Goal: Task Accomplishment & Management: Use online tool/utility

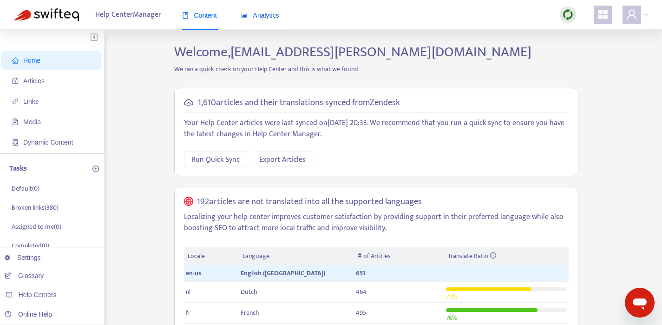
click at [264, 17] on span "Analytics" at bounding box center [260, 15] width 38 height 7
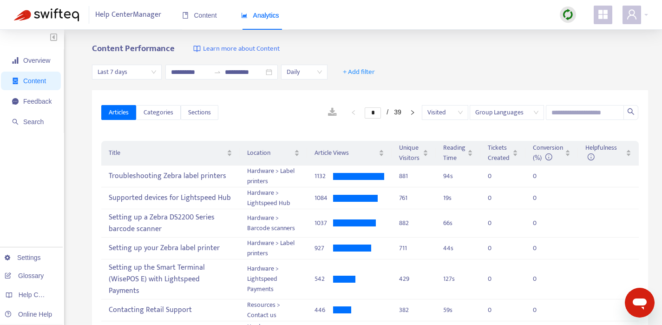
click at [141, 71] on span "Last 7 days" at bounding box center [127, 72] width 59 height 14
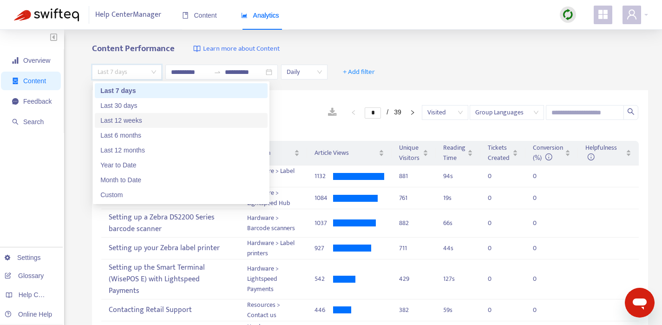
click at [139, 124] on div "Last 12 weeks" at bounding box center [181, 120] width 162 height 10
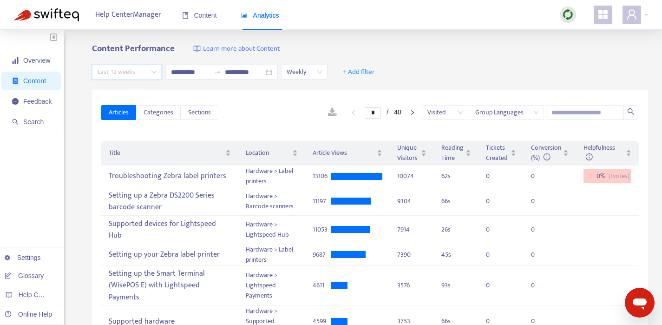
click at [147, 68] on span "Last 12 weeks" at bounding box center [127, 72] width 59 height 14
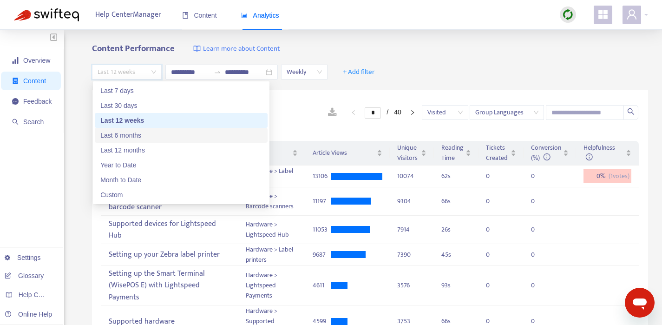
click at [135, 132] on div "Last 6 months" at bounding box center [181, 135] width 162 height 10
type input "**********"
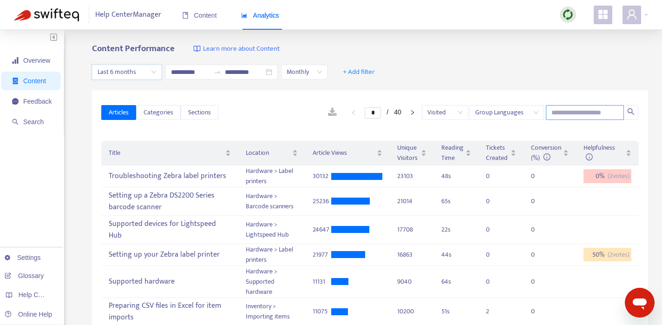
click at [569, 113] on input "text" at bounding box center [585, 112] width 78 height 15
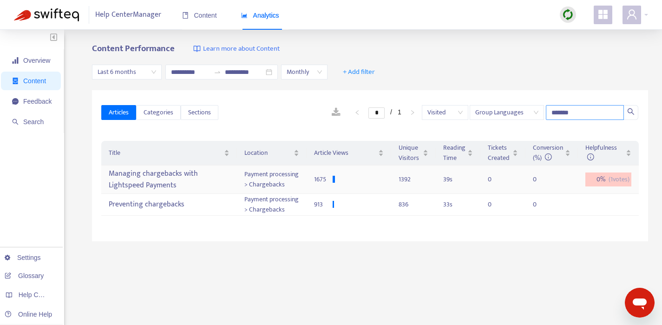
type input "*******"
click at [148, 180] on div "Managing chargebacks with Lightspeed Payments" at bounding box center [169, 179] width 120 height 27
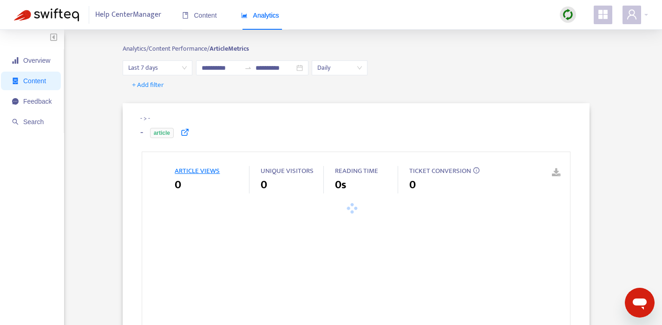
type input "**********"
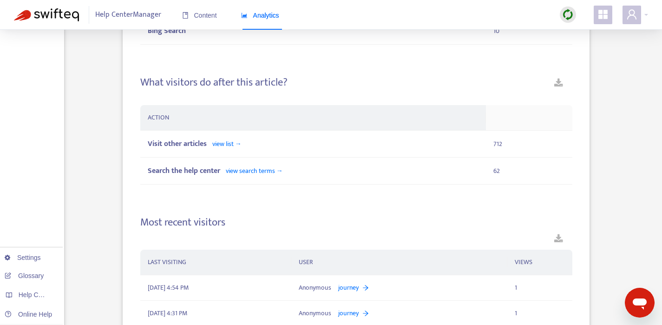
scroll to position [761, 0]
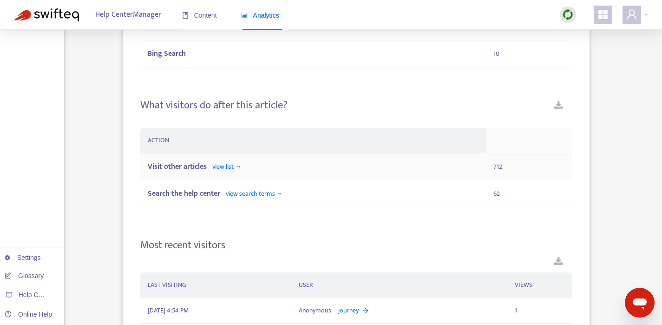
click at [228, 166] on span "view list →" at bounding box center [226, 166] width 29 height 11
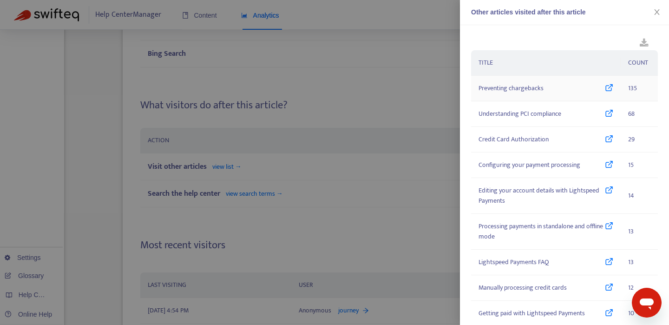
click at [605, 89] on icon at bounding box center [609, 88] width 8 height 10
click at [427, 7] on div at bounding box center [334, 162] width 669 height 325
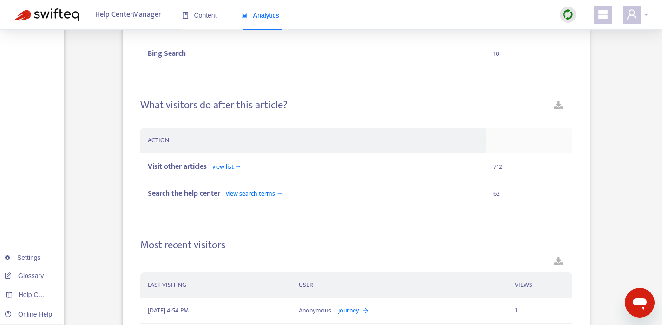
click at [641, 9] on div at bounding box center [636, 15] width 26 height 19
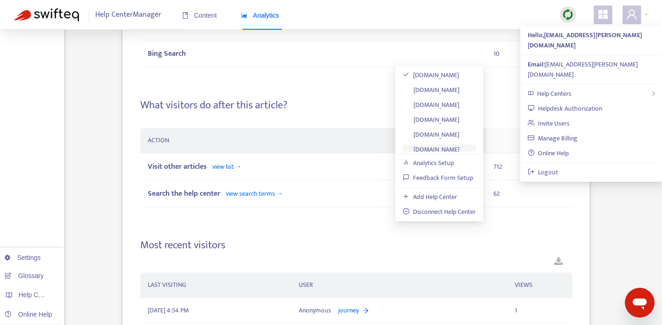
click at [457, 145] on link "[DOMAIN_NAME]" at bounding box center [431, 149] width 57 height 11
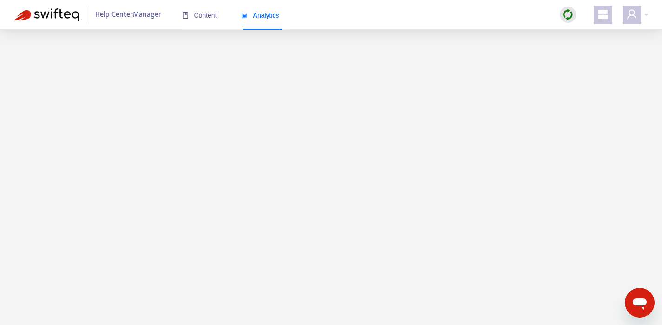
scroll to position [1, 0]
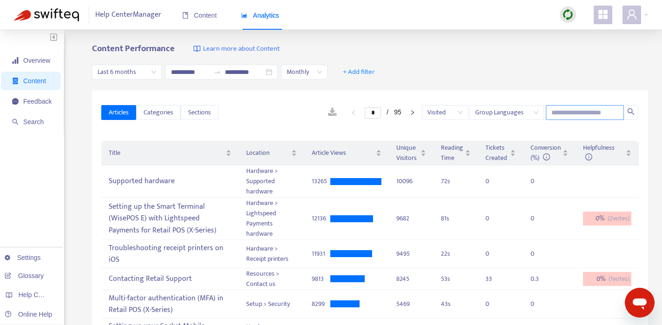
click at [584, 113] on input "text" at bounding box center [585, 112] width 78 height 15
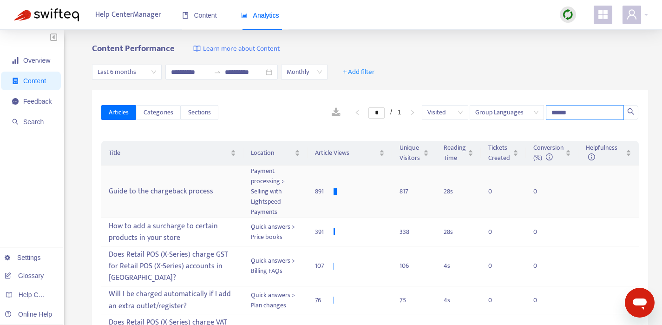
type input "******"
click at [151, 190] on div "Guide to the chargeback process" at bounding box center [172, 191] width 127 height 15
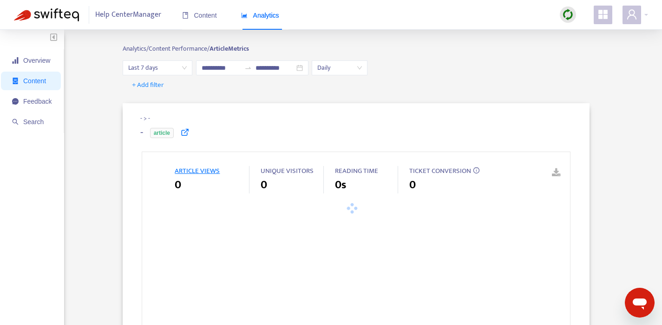
type input "**********"
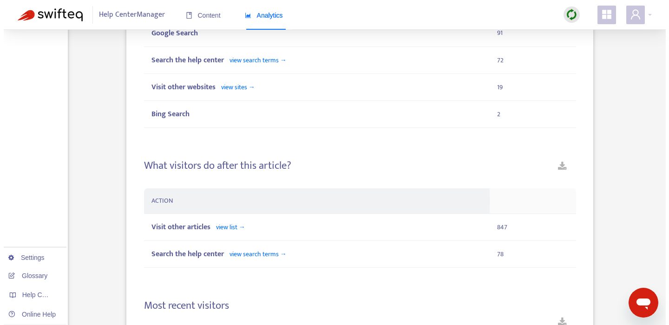
scroll to position [752, 0]
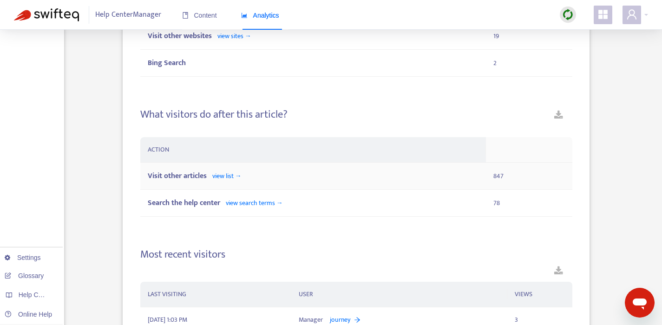
click at [235, 176] on span "view list →" at bounding box center [226, 176] width 29 height 11
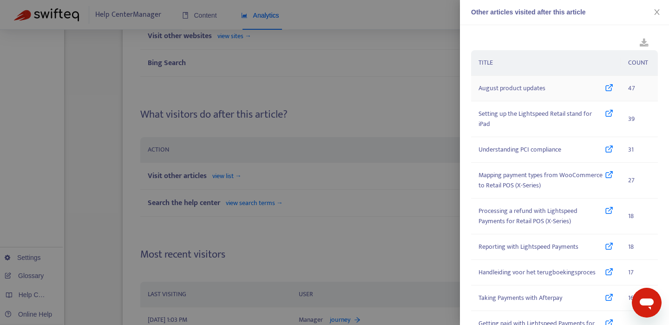
click at [605, 84] on icon at bounding box center [609, 88] width 8 height 10
click at [605, 149] on icon at bounding box center [609, 150] width 8 height 10
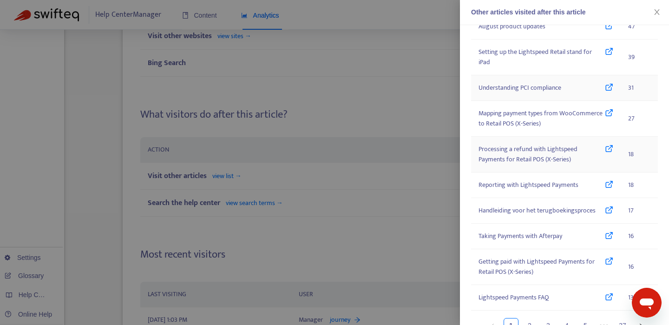
scroll to position [67, 0]
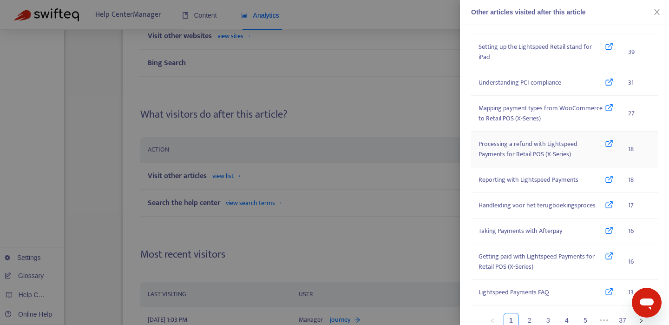
click at [605, 144] on icon at bounding box center [609, 149] width 8 height 20
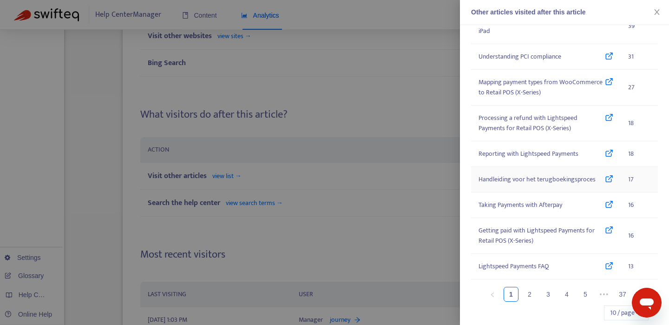
scroll to position [107, 0]
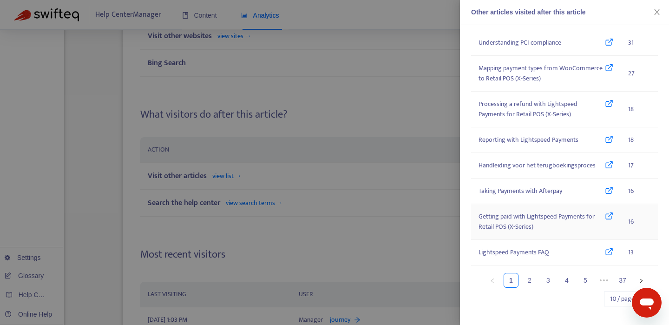
click at [605, 217] on icon at bounding box center [609, 221] width 8 height 20
click at [607, 252] on icon at bounding box center [609, 252] width 8 height 10
click at [523, 284] on link "2" at bounding box center [530, 280] width 14 height 14
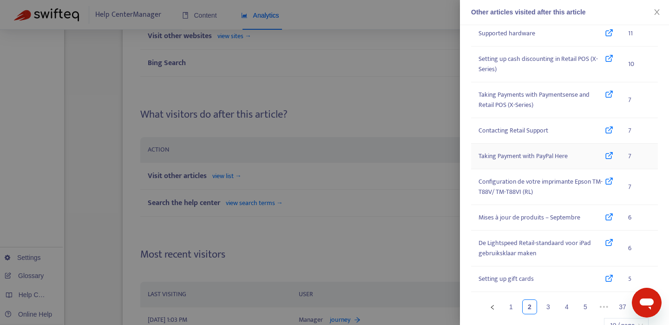
scroll to position [81, 0]
click at [331, 40] on div at bounding box center [334, 162] width 669 height 325
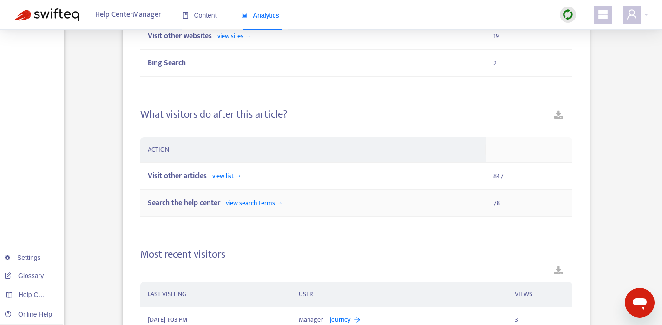
click at [259, 203] on span "view search terms →" at bounding box center [254, 203] width 57 height 11
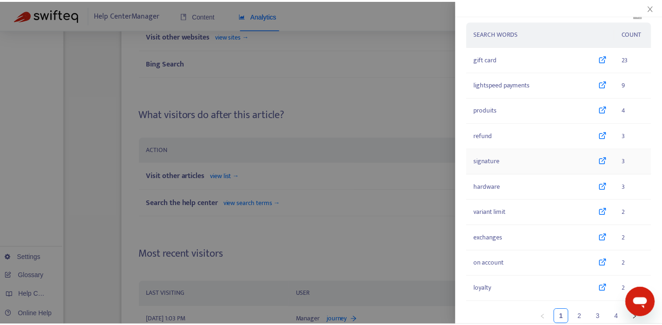
scroll to position [20, 0]
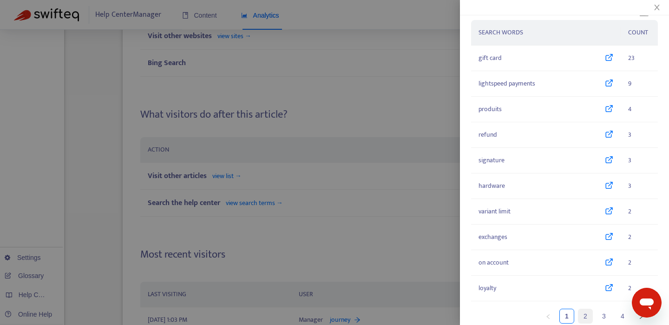
click at [579, 313] on link "2" at bounding box center [586, 316] width 14 height 14
click at [397, 122] on div at bounding box center [334, 162] width 669 height 325
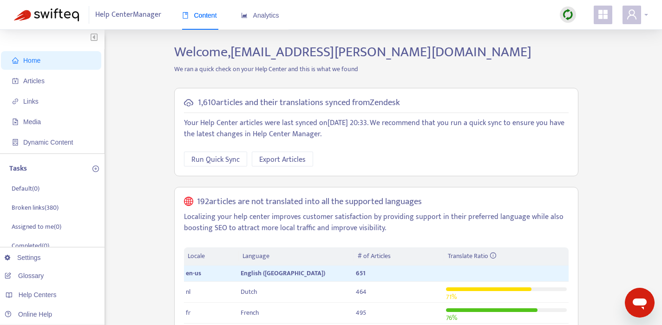
click at [640, 13] on span at bounding box center [632, 15] width 19 height 19
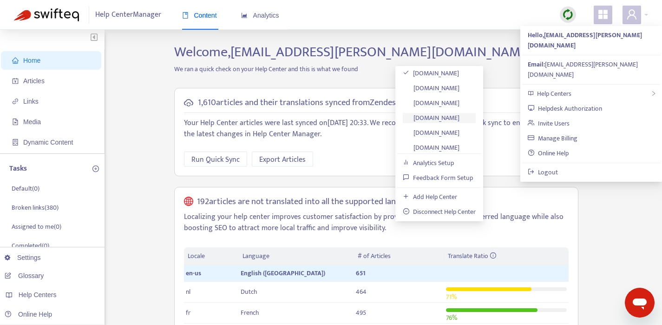
scroll to position [20, 0]
click at [459, 126] on link "[DOMAIN_NAME]" at bounding box center [431, 129] width 57 height 11
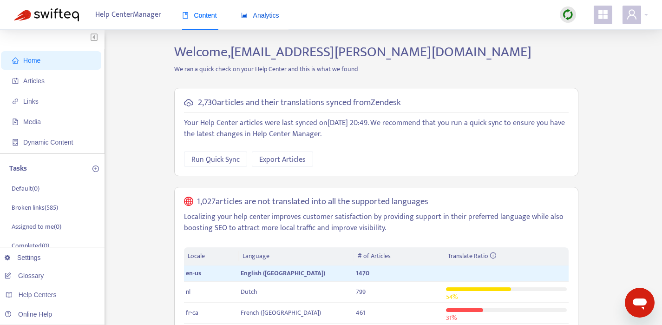
click at [271, 15] on span "Analytics" at bounding box center [260, 15] width 38 height 7
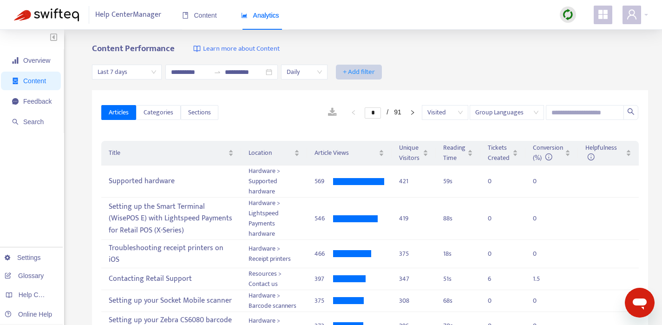
click at [369, 68] on span "+ Add filter" at bounding box center [359, 71] width 32 height 11
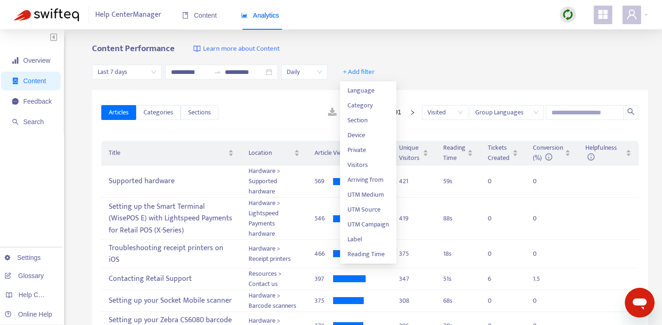
click at [468, 59] on div "**********" at bounding box center [370, 72] width 556 height 36
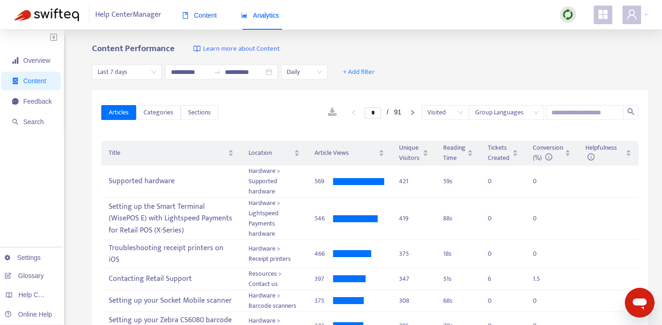
click at [217, 12] on span "Content" at bounding box center [199, 15] width 35 height 7
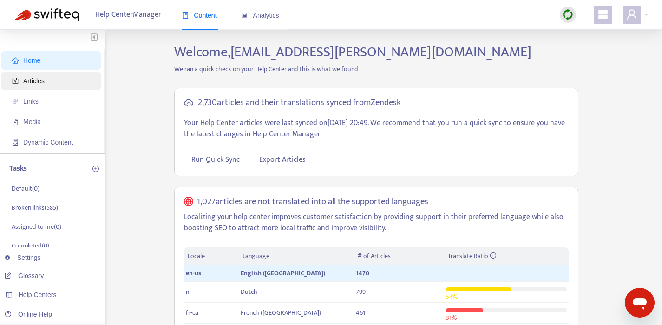
click at [29, 81] on span "Articles" at bounding box center [33, 80] width 21 height 7
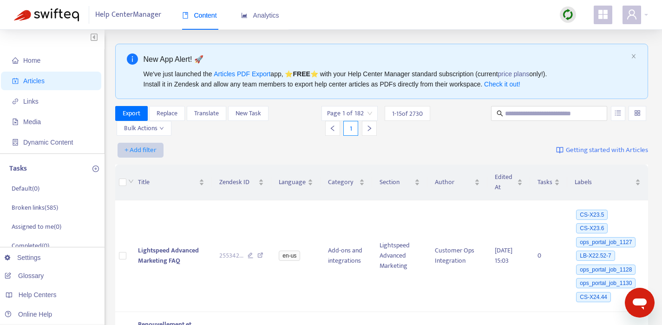
click at [143, 148] on span "+ Add filter" at bounding box center [141, 150] width 32 height 11
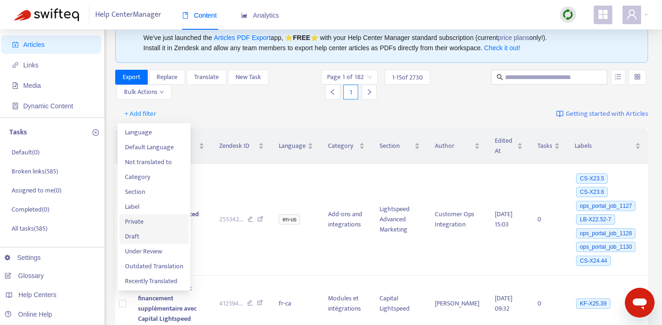
scroll to position [57, 0]
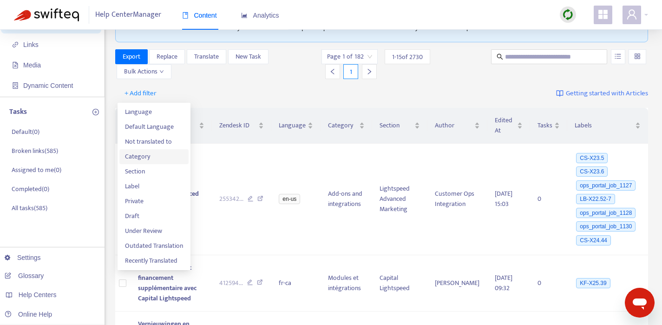
click at [151, 155] on span "Category" at bounding box center [154, 157] width 58 height 10
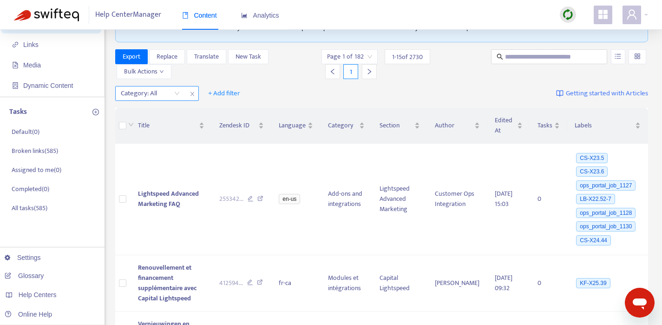
click at [177, 92] on div "Category: All" at bounding box center [150, 93] width 69 height 14
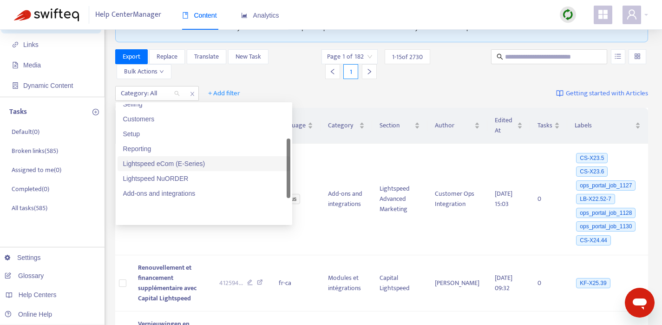
scroll to position [104, 0]
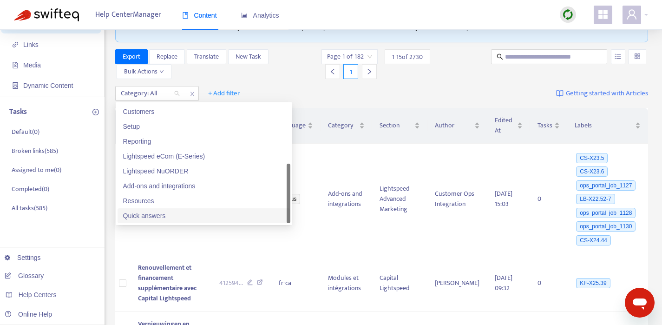
click at [156, 216] on div "Quick answers" at bounding box center [204, 216] width 162 height 10
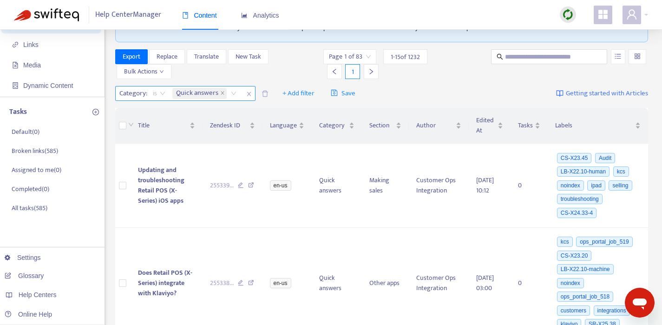
click at [163, 95] on span "is" at bounding box center [159, 93] width 13 height 14
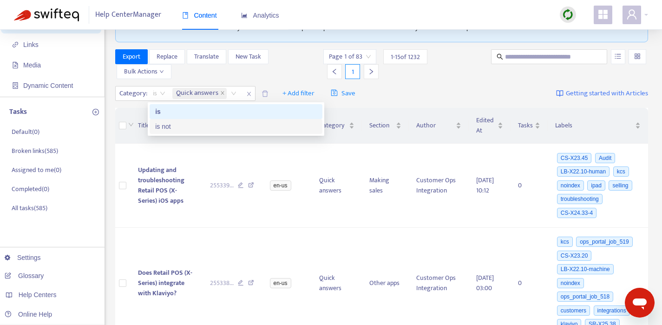
click at [163, 130] on div "is not" at bounding box center [236, 126] width 162 height 10
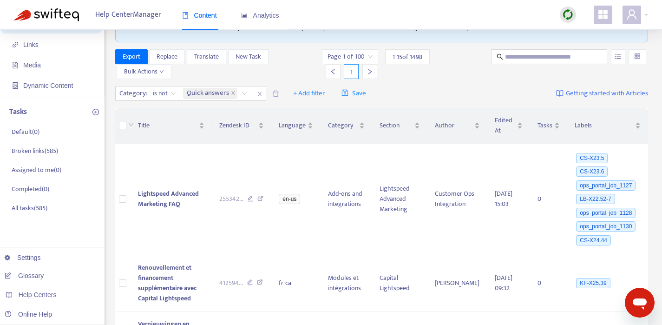
click at [394, 94] on div "Category : is not Quick answers + Add filter Save Getting started with Articles" at bounding box center [382, 94] width 534 height 22
click at [351, 94] on span "Save" at bounding box center [354, 93] width 25 height 11
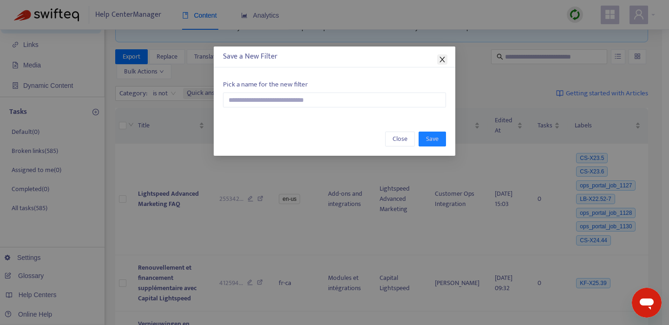
click at [439, 60] on icon "close" at bounding box center [442, 59] width 7 height 7
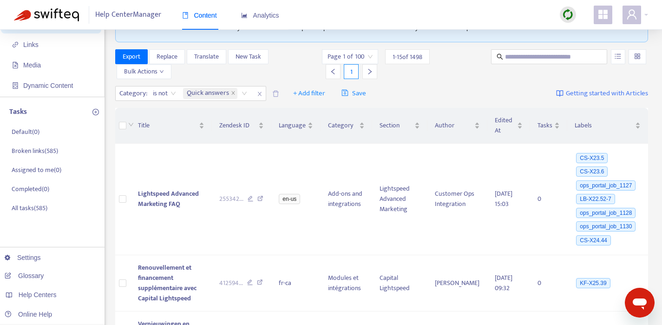
click at [443, 95] on div "Category : is not Quick answers + Add filter Save Getting started with Articles" at bounding box center [382, 94] width 534 height 22
click at [139, 56] on span "Export" at bounding box center [132, 57] width 18 height 10
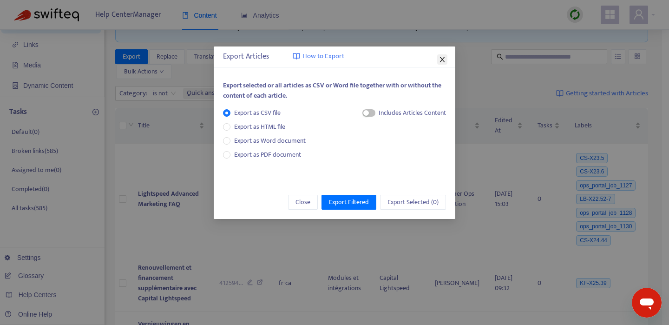
click at [441, 63] on icon "close" at bounding box center [442, 59] width 7 height 7
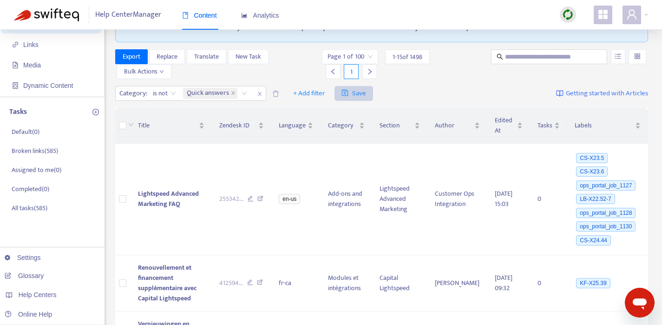
click at [357, 89] on span "Save" at bounding box center [354, 93] width 25 height 11
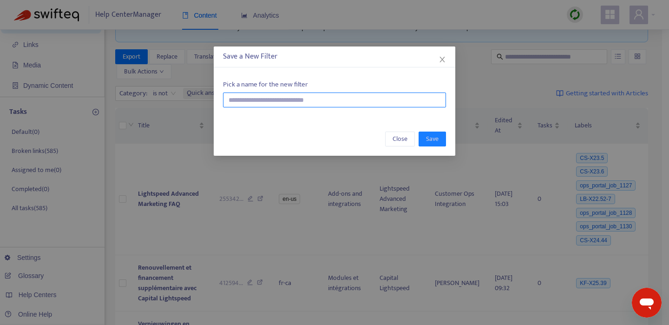
click at [267, 103] on input "text" at bounding box center [334, 99] width 223 height 15
type input "**********"
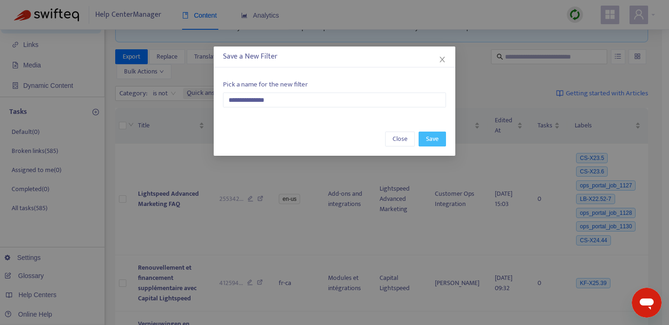
click at [437, 138] on span "Save" at bounding box center [432, 139] width 13 height 10
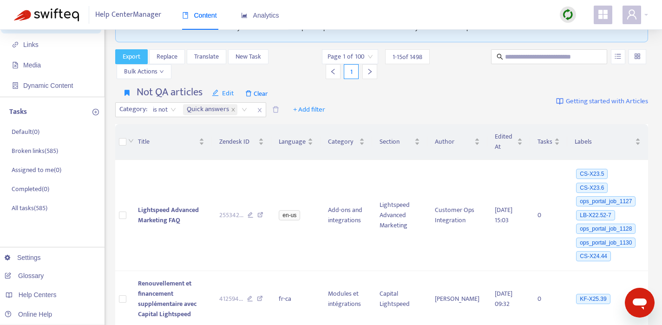
click at [135, 55] on span "Export" at bounding box center [132, 57] width 18 height 10
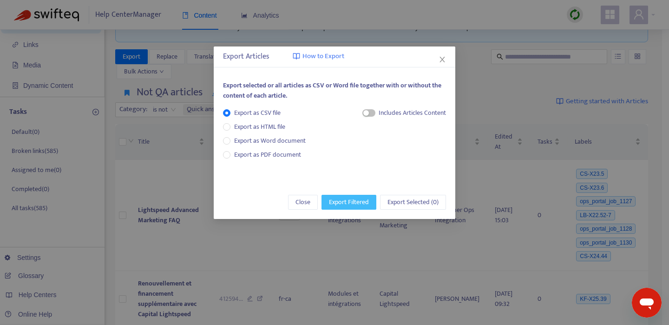
click at [364, 202] on span "Export Filtered" at bounding box center [349, 202] width 40 height 10
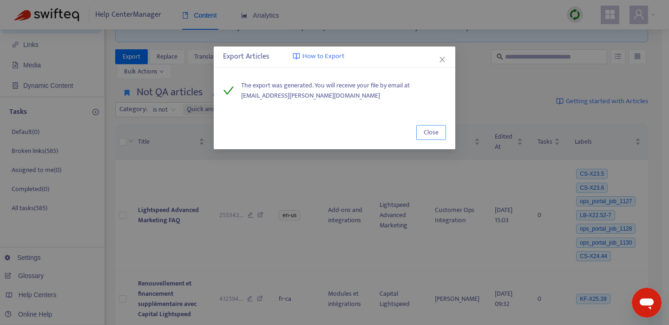
click at [440, 126] on button "Close" at bounding box center [431, 132] width 30 height 15
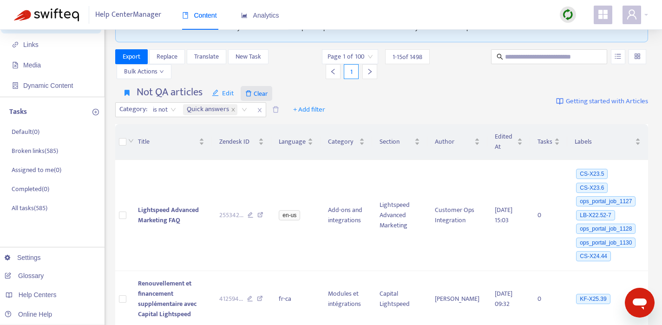
click at [258, 94] on span "Clear" at bounding box center [257, 93] width 32 height 15
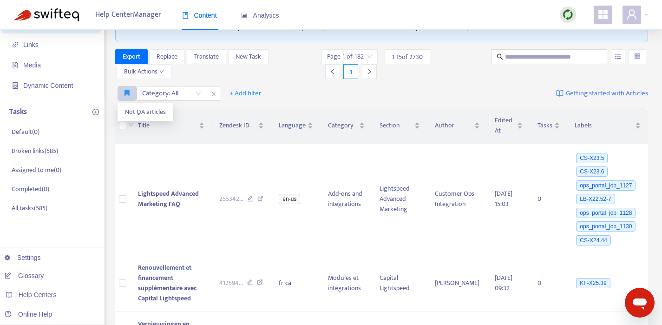
click at [127, 92] on icon "button" at bounding box center [127, 92] width 5 height 7
click at [290, 89] on div "Category: All + Add filter Getting started with Articles" at bounding box center [382, 94] width 534 height 22
click at [197, 94] on div "Category: All" at bounding box center [171, 93] width 69 height 14
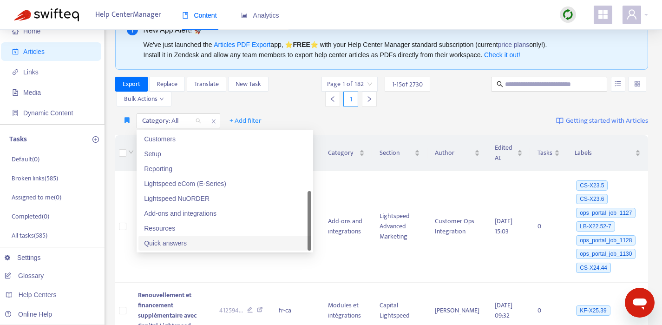
click at [192, 244] on div "Quick answers" at bounding box center [225, 243] width 162 height 10
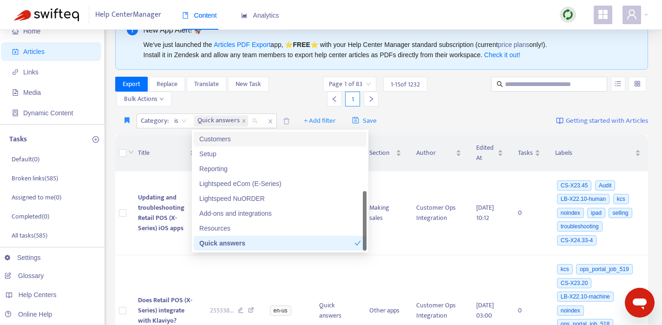
click at [277, 101] on div "Export Replace Translate New Task Bulk Actions" at bounding box center [218, 92] width 207 height 30
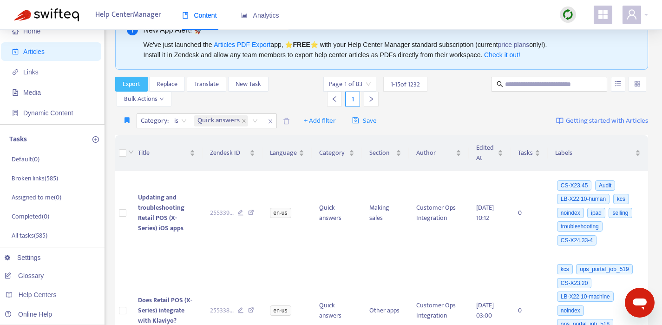
click at [139, 82] on span "Export" at bounding box center [132, 84] width 18 height 10
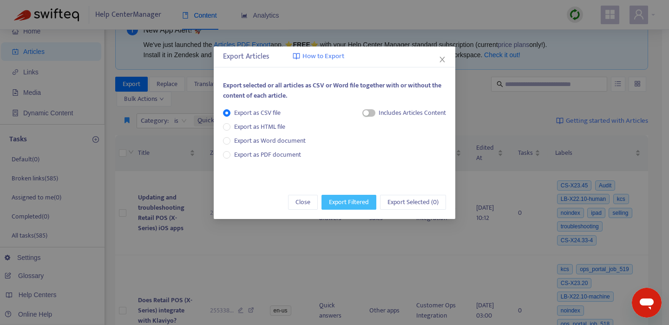
click at [341, 200] on span "Export Filtered" at bounding box center [349, 202] width 40 height 10
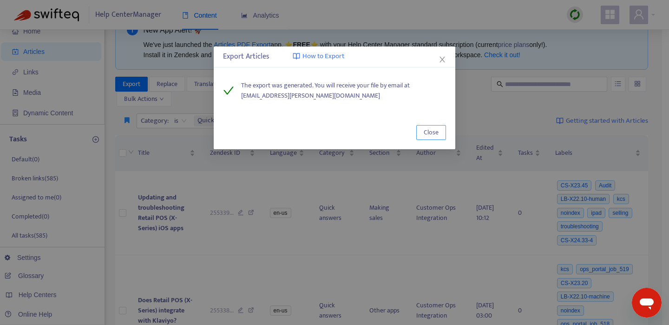
click at [435, 132] on span "Close" at bounding box center [431, 132] width 15 height 10
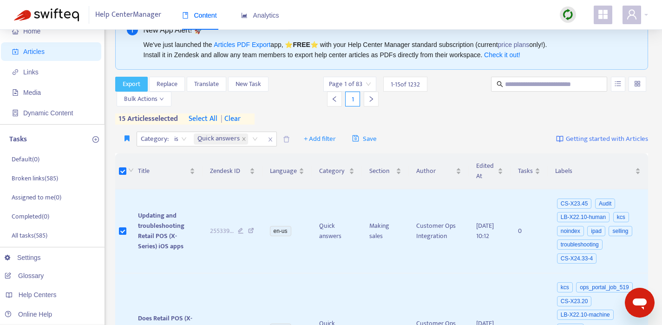
click at [130, 80] on span "Export" at bounding box center [132, 84] width 18 height 10
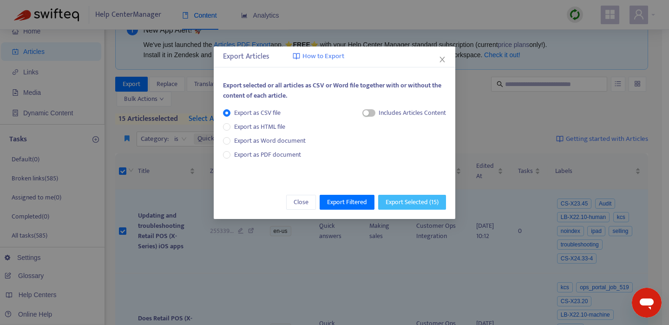
click at [413, 199] on span "Export Selected ( 15 )" at bounding box center [412, 202] width 53 height 10
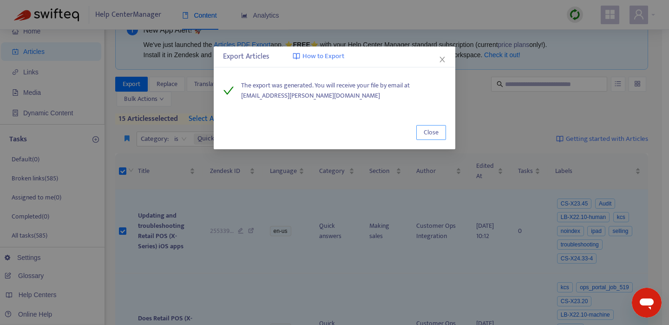
click at [432, 135] on span "Close" at bounding box center [431, 132] width 15 height 10
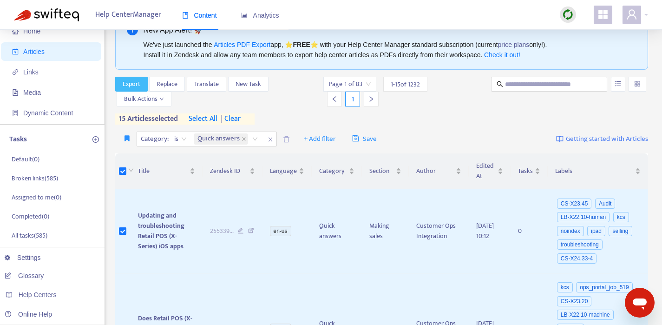
click at [139, 82] on span "Export" at bounding box center [132, 84] width 18 height 10
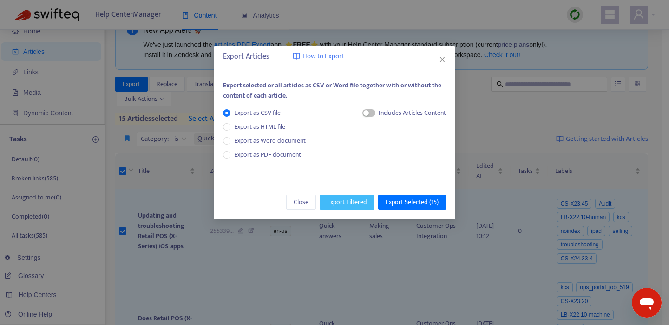
click at [346, 205] on span "Export Filtered" at bounding box center [347, 202] width 40 height 10
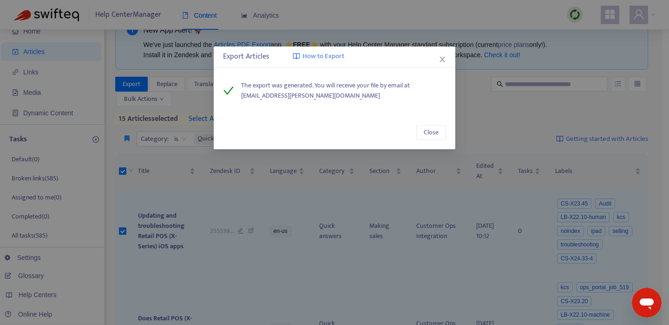
click at [168, 172] on div "Export Articles How to Export The export was generated. You will receive your f…" at bounding box center [334, 162] width 669 height 325
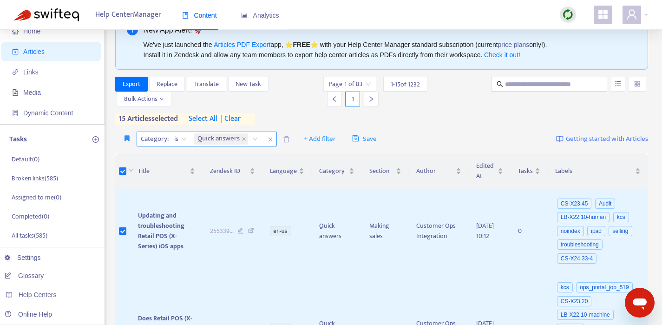
click at [179, 137] on span "is" at bounding box center [180, 139] width 13 height 14
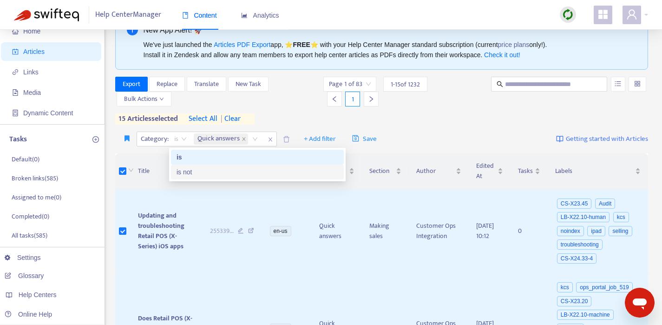
click at [205, 175] on div "is not" at bounding box center [258, 172] width 162 height 10
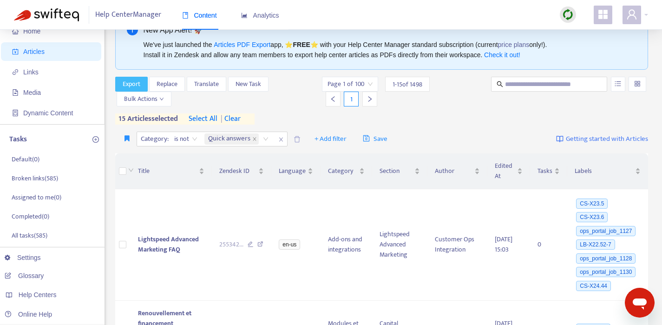
click at [144, 86] on button "Export" at bounding box center [131, 84] width 33 height 15
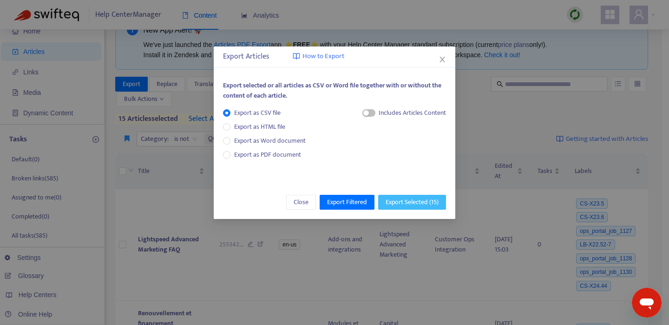
click at [403, 202] on span "Export Selected ( 15 )" at bounding box center [412, 202] width 53 height 10
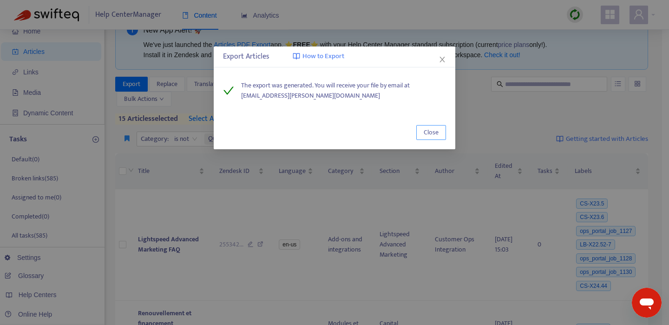
click at [439, 133] on button "Close" at bounding box center [431, 132] width 30 height 15
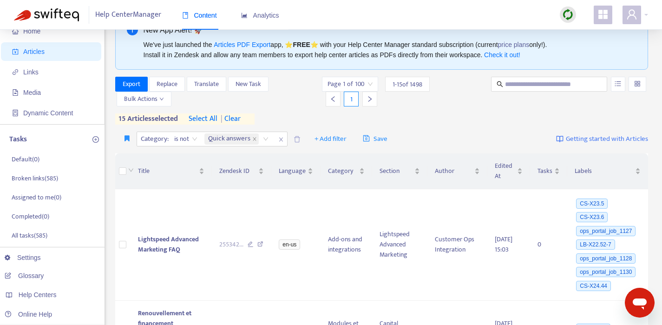
click at [237, 120] on span "| clear" at bounding box center [229, 118] width 23 height 11
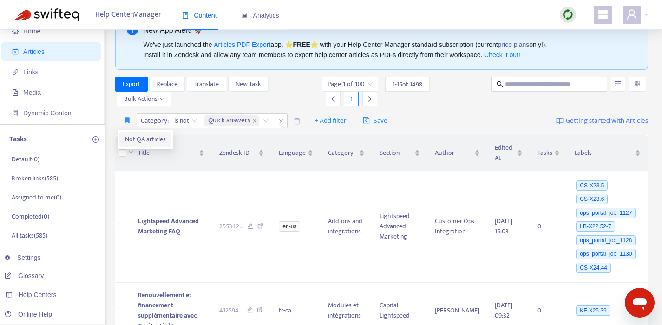
click at [136, 143] on span "Not QA articles" at bounding box center [145, 139] width 41 height 10
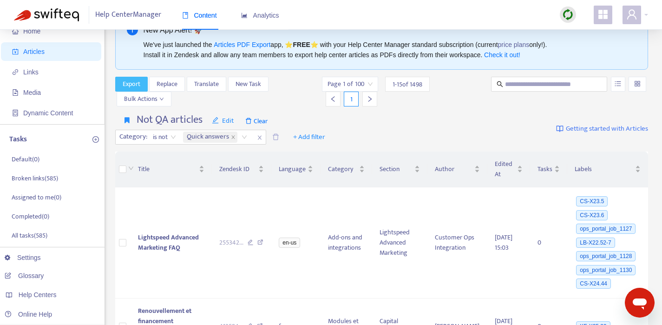
click at [131, 87] on span "Export" at bounding box center [132, 84] width 18 height 10
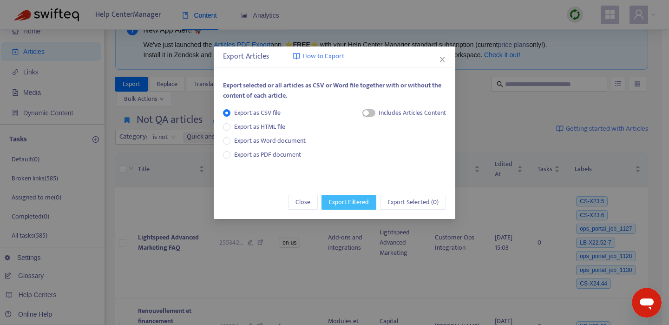
click at [352, 201] on span "Export Filtered" at bounding box center [349, 202] width 40 height 10
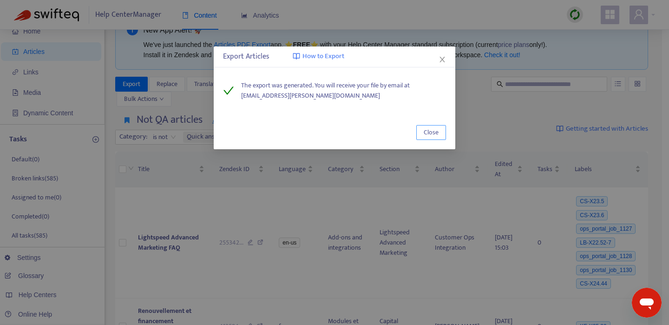
click at [424, 128] on span "Close" at bounding box center [431, 132] width 15 height 10
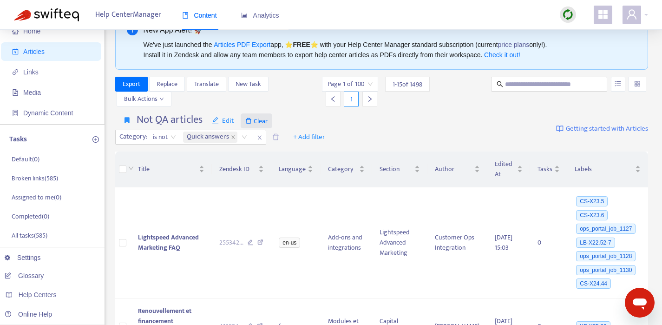
click at [263, 122] on span "Clear" at bounding box center [257, 120] width 32 height 15
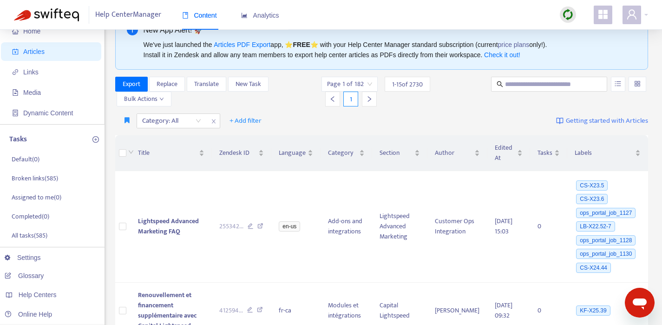
click at [271, 116] on div "Category: All + Add filter Getting started with Articles" at bounding box center [382, 121] width 534 height 22
click at [215, 122] on icon "close" at bounding box center [214, 122] width 6 height 6
click at [124, 87] on span "Export" at bounding box center [132, 84] width 18 height 10
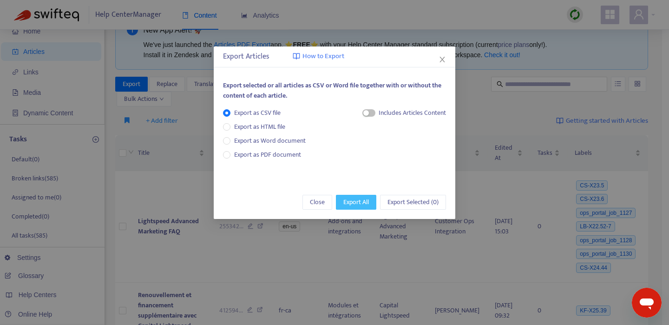
click at [358, 204] on span "Export All" at bounding box center [356, 202] width 26 height 10
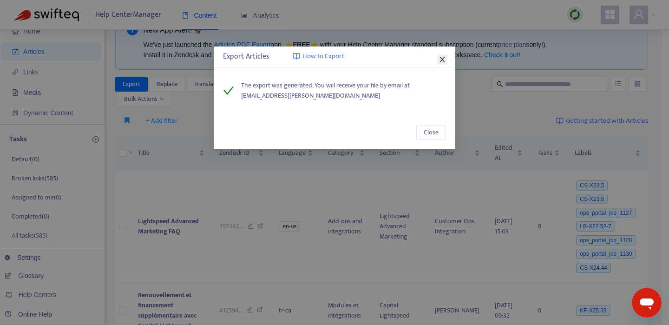
click at [441, 58] on icon "close" at bounding box center [442, 60] width 5 height 6
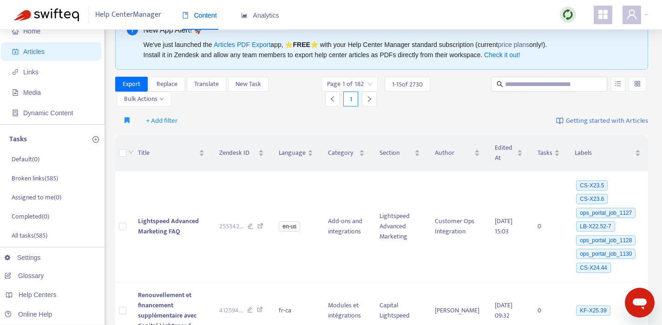
click at [431, 110] on div "+ Add filter Getting started with Articles" at bounding box center [382, 121] width 534 height 22
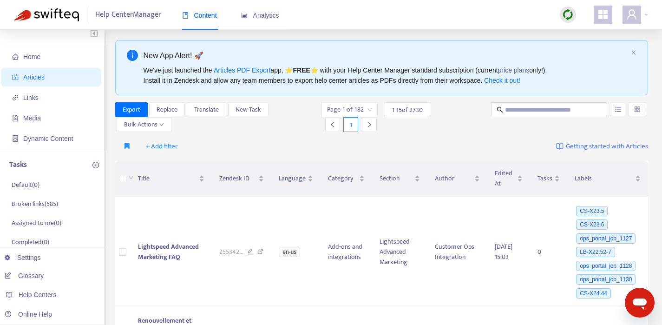
scroll to position [0, 0]
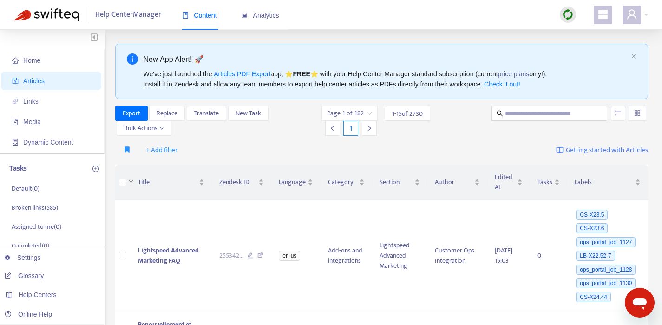
click at [129, 180] on icon "down" at bounding box center [131, 181] width 6 height 6
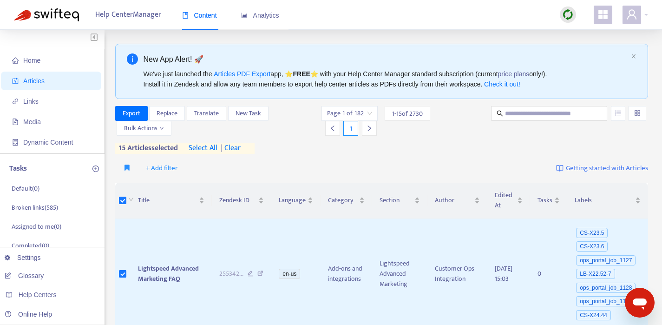
click at [202, 147] on span "select all" at bounding box center [203, 148] width 29 height 11
click at [246, 151] on span "| clear" at bounding box center [237, 148] width 23 height 11
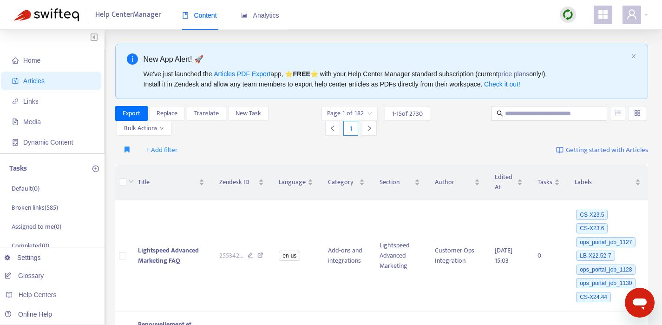
click at [289, 151] on div "+ Add filter Getting started with Articles" at bounding box center [382, 150] width 534 height 22
